Goal: Ask a question

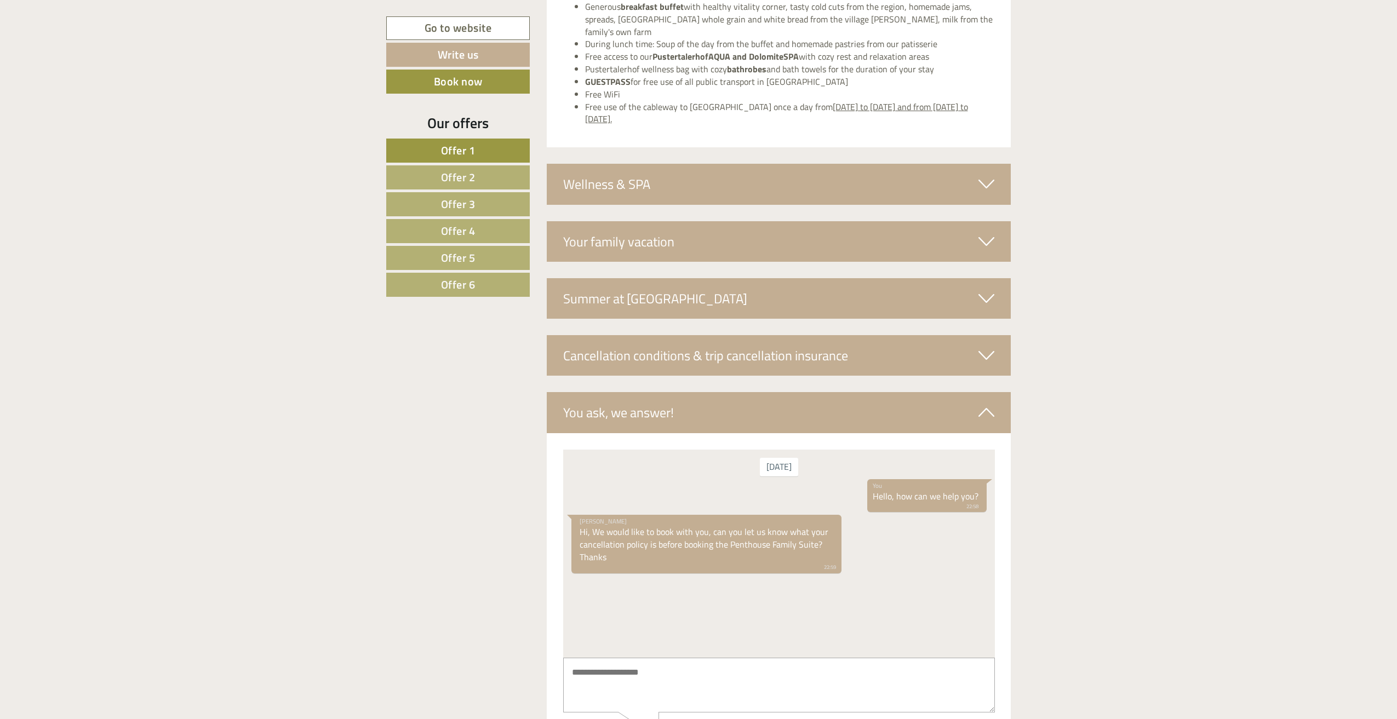
scroll to position [3706, 0]
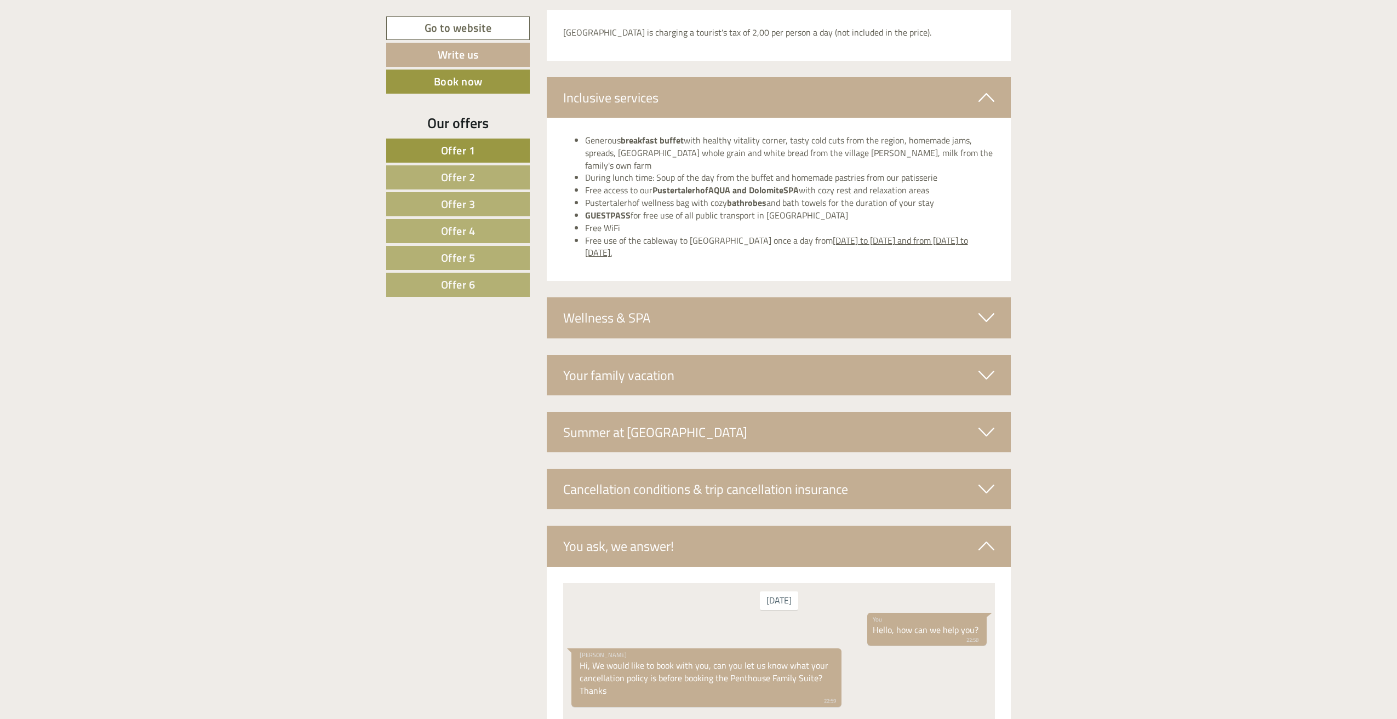
click at [644, 469] on div "Cancellation conditions & trip cancellation insurance" at bounding box center [779, 489] width 465 height 41
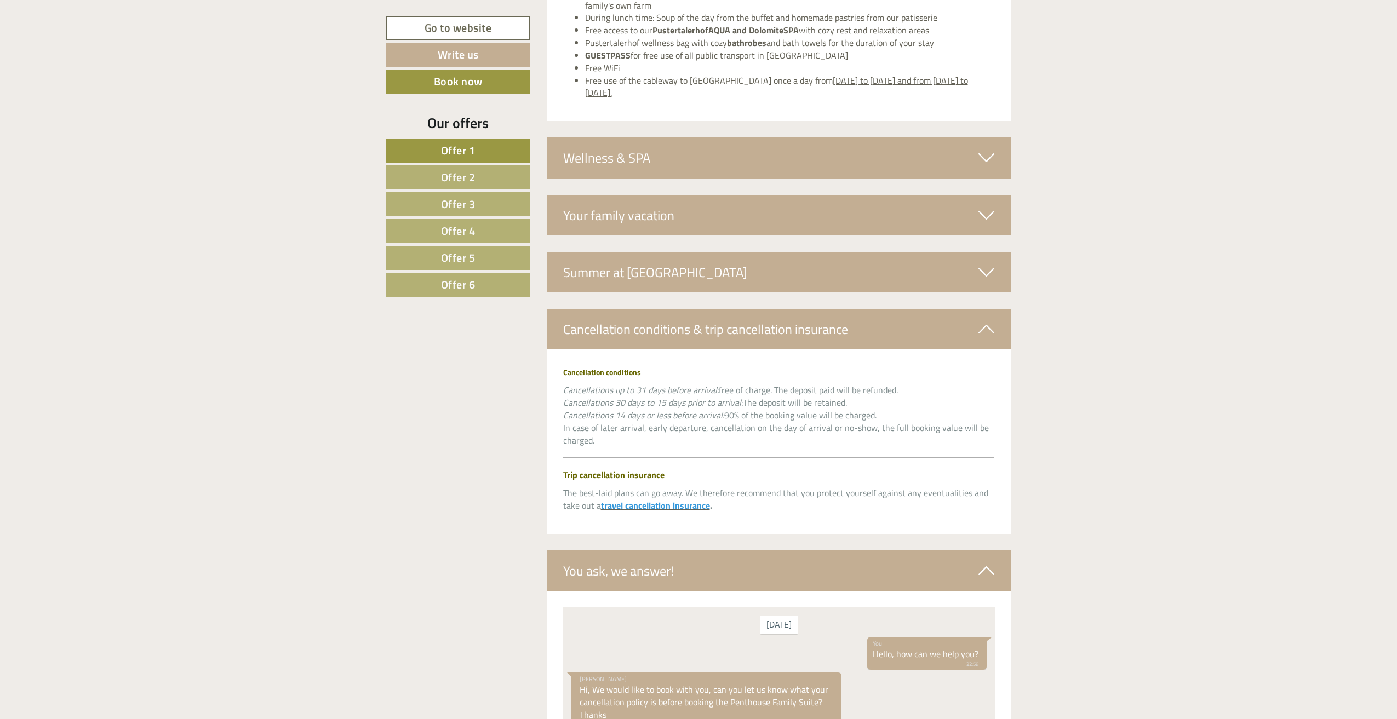
scroll to position [3871, 0]
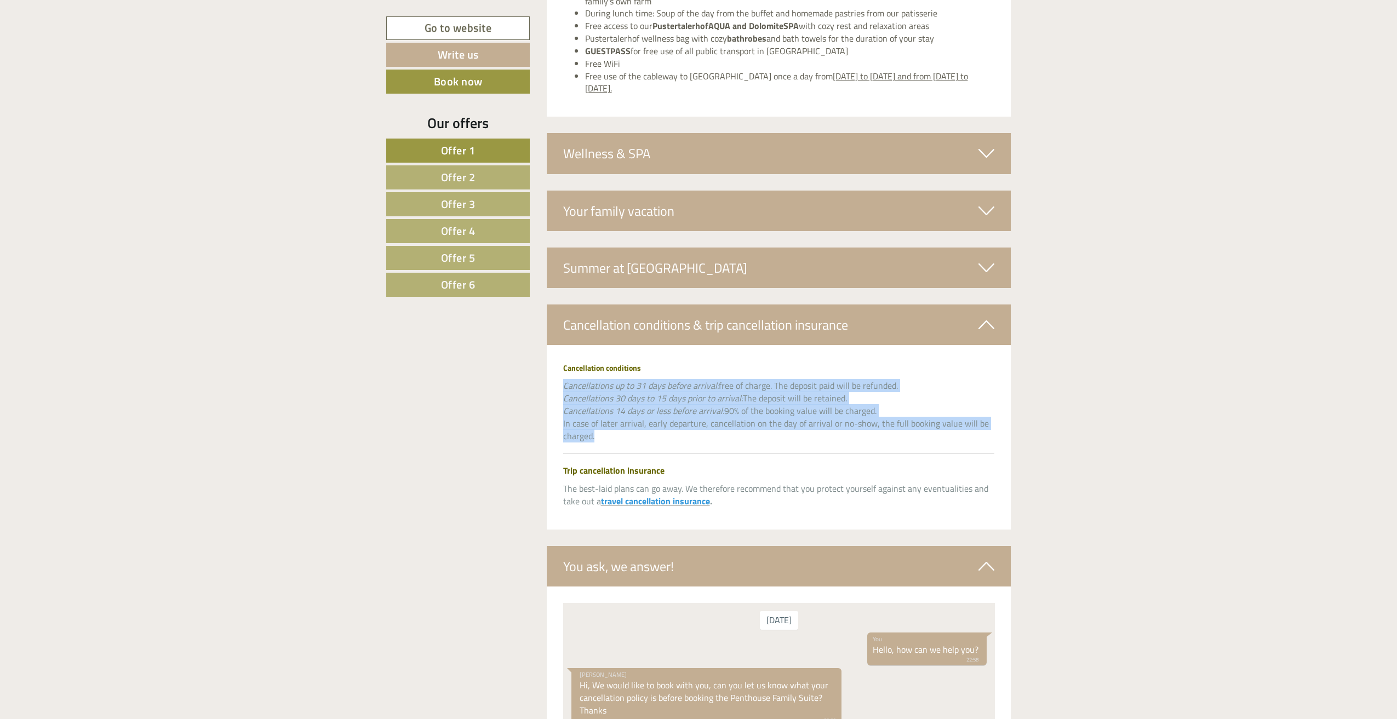
drag, startPoint x: 561, startPoint y: 375, endPoint x: 663, endPoint y: 431, distance: 116.9
click at [663, 431] on div "Cancellation conditions Cancellations up to 31 days before arrival: free of cha…" at bounding box center [779, 437] width 465 height 185
copy span "Cancellations up to 31 days before arrival: free of charge. The deposit paid wi…"
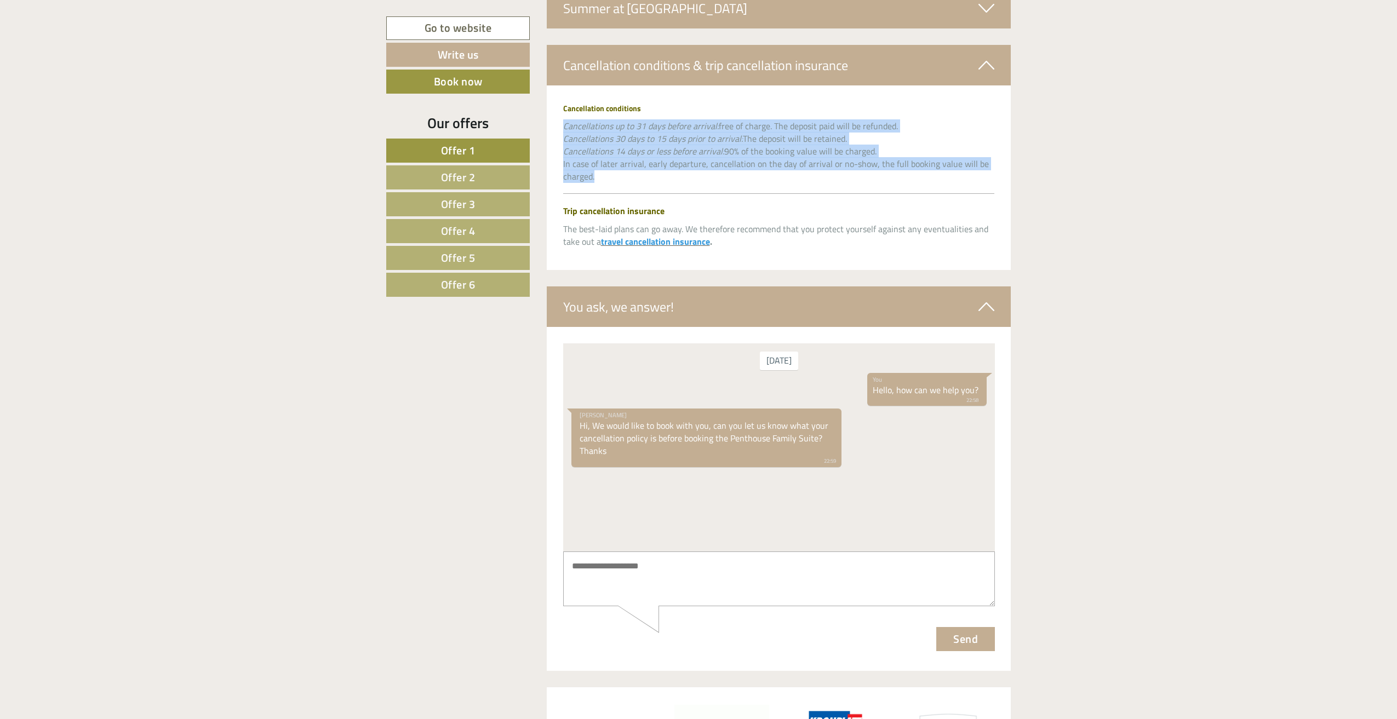
scroll to position [4199, 0]
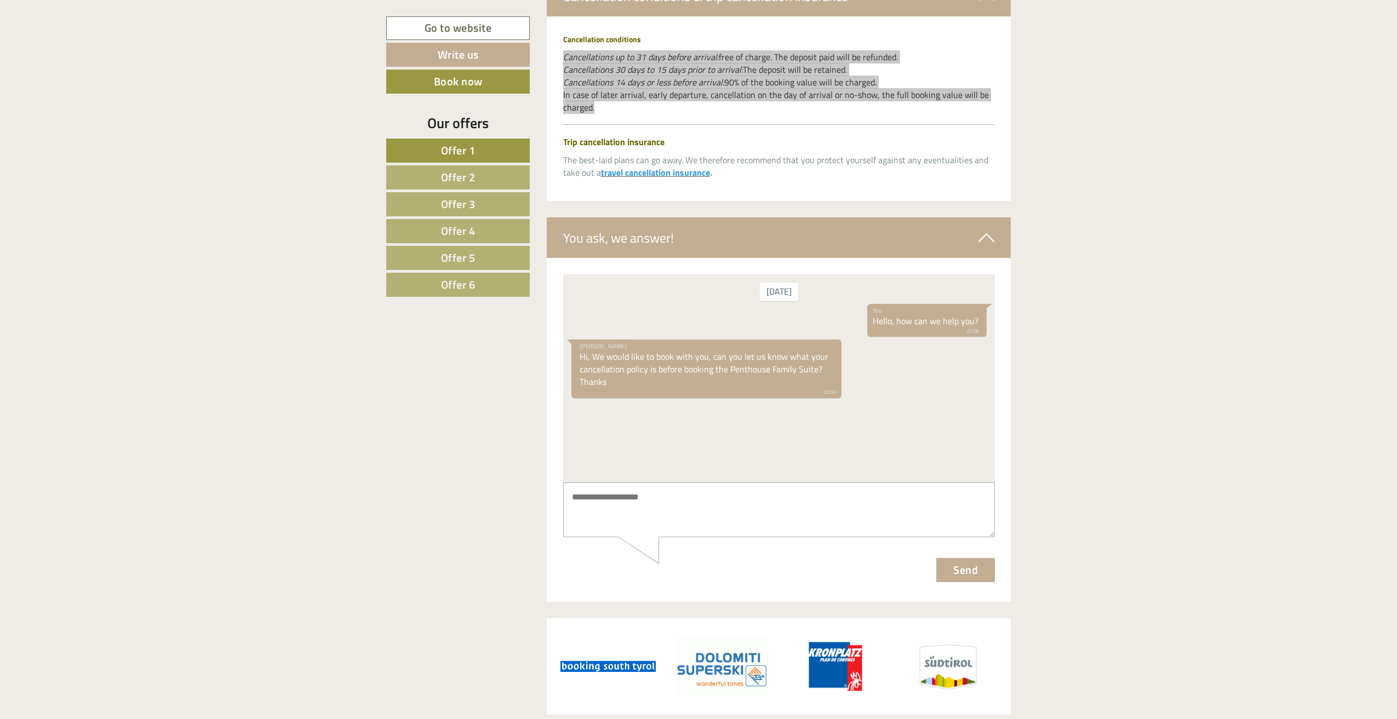
click at [691, 500] on textarea at bounding box center [779, 510] width 432 height 55
paste textarea "**********"
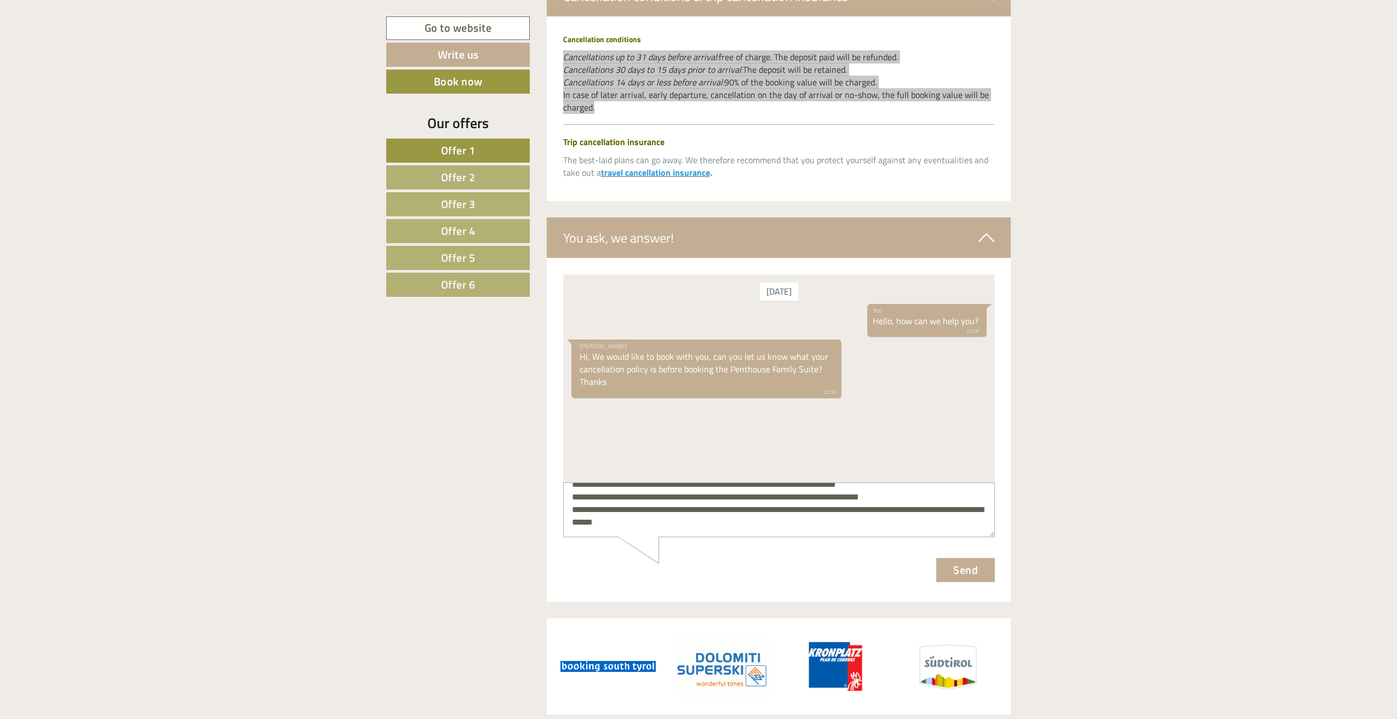
scroll to position [75, 0]
type textarea "**********"
click at [961, 573] on button "Send" at bounding box center [965, 570] width 59 height 24
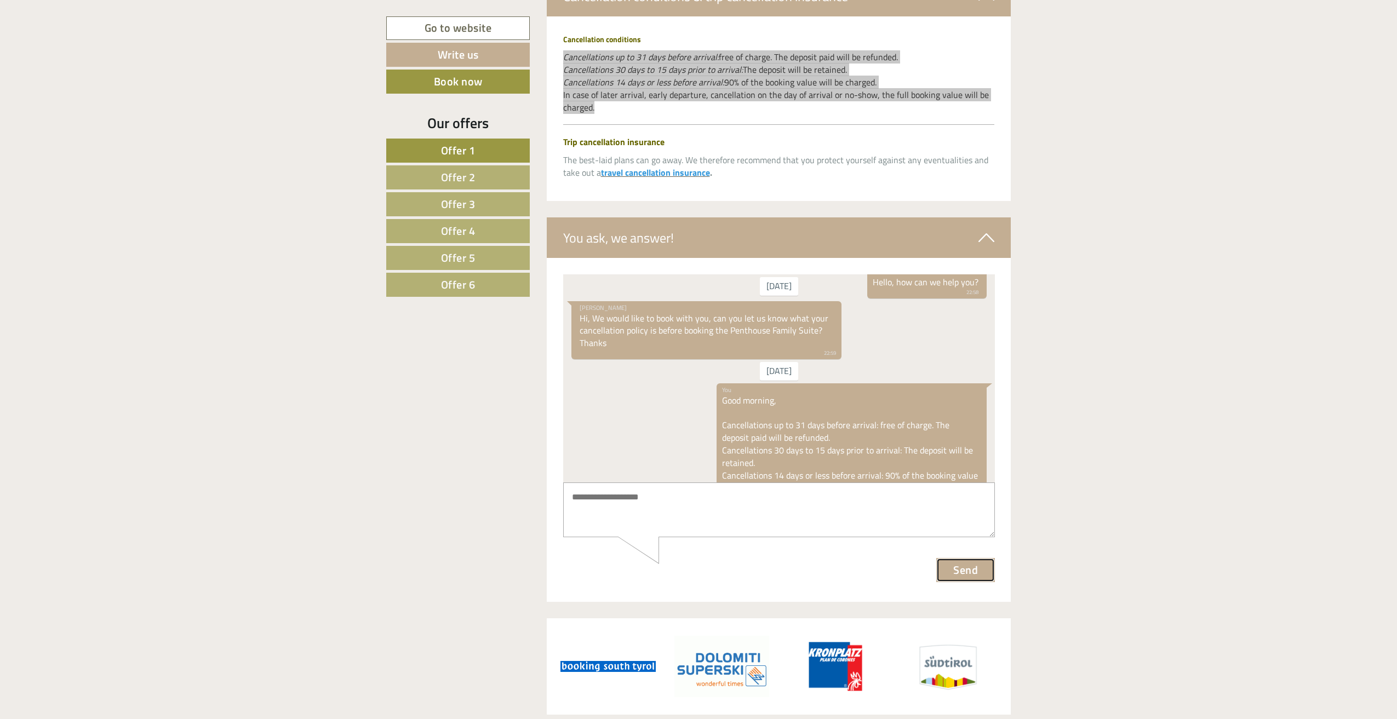
scroll to position [96, 0]
